Goal: Information Seeking & Learning: Learn about a topic

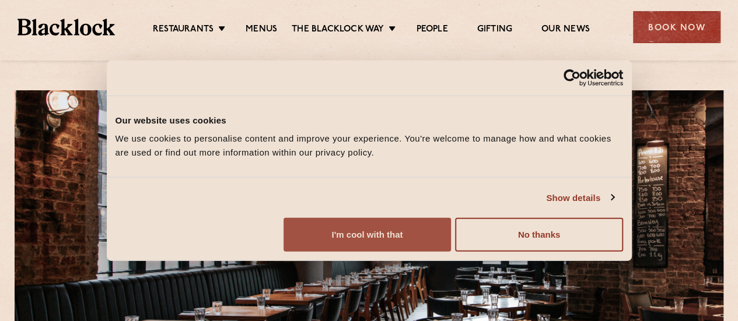
click at [451, 230] on button "I'm cool with that" at bounding box center [366, 235] width 167 height 34
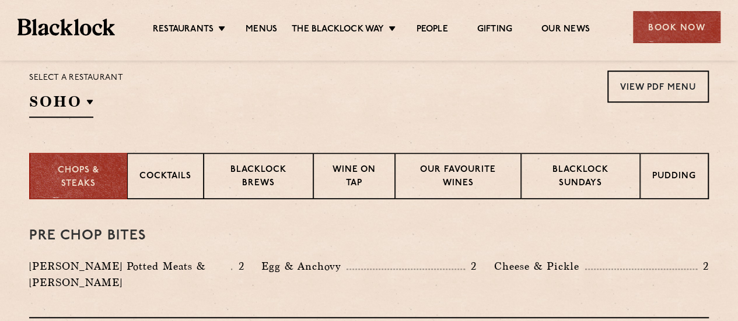
scroll to position [397, 0]
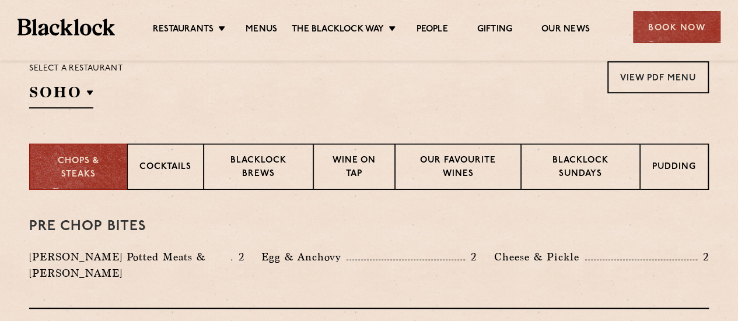
click at [256, 256] on div "Egg & Anchovy 2" at bounding box center [369, 268] width 232 height 38
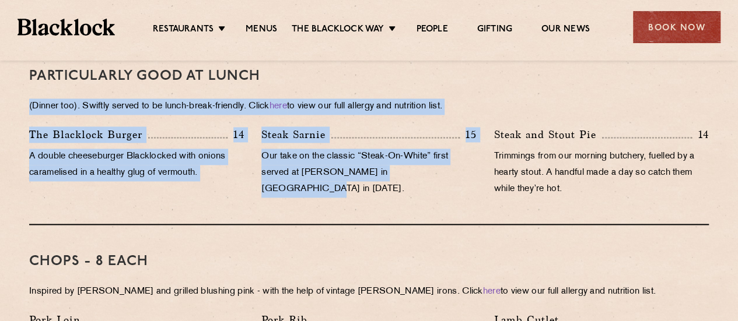
scroll to position [770, 0]
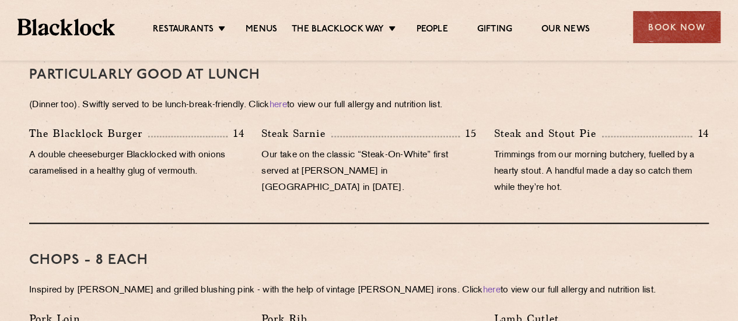
click at [520, 185] on div "Steak and [PERSON_NAME] Pie 14 Trimmings from our morning butchery, fuelled by …" at bounding box center [601, 163] width 232 height 77
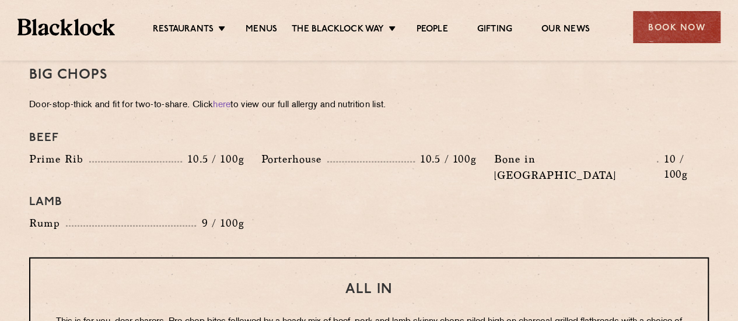
scroll to position [1306, 0]
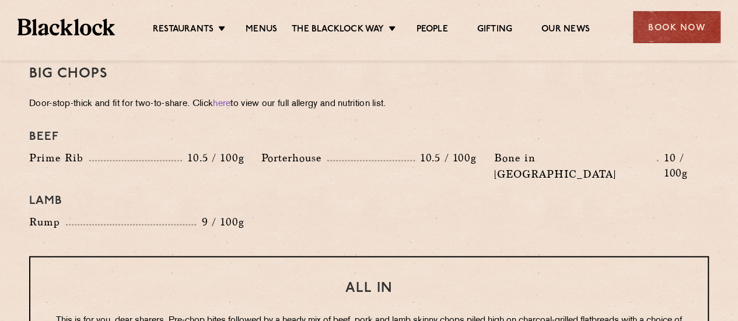
click at [380, 188] on div "Lamb" at bounding box center [368, 201] width 697 height 26
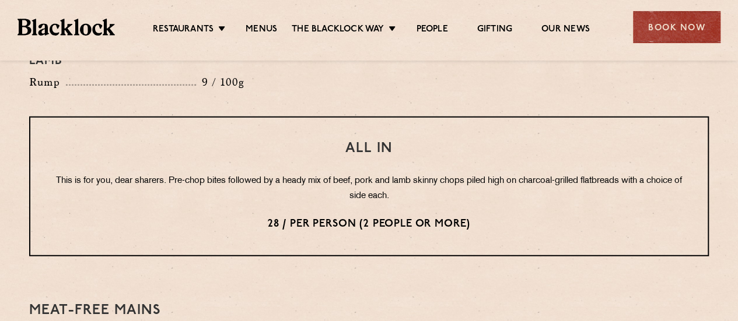
scroll to position [1423, 0]
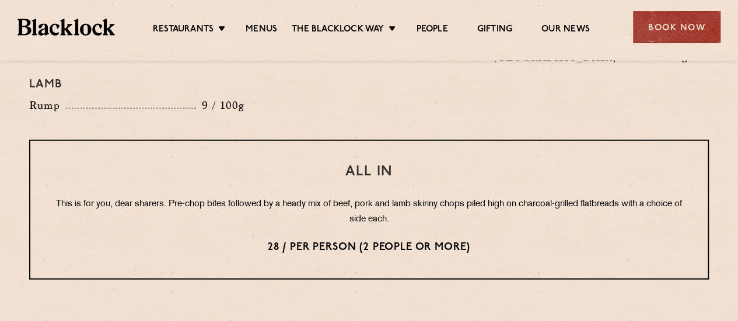
click at [420, 197] on p "This is for you, dear sharers. Pre-chop bites followed by a heady mix of beef, …" at bounding box center [369, 212] width 630 height 30
